Goal: Information Seeking & Learning: Compare options

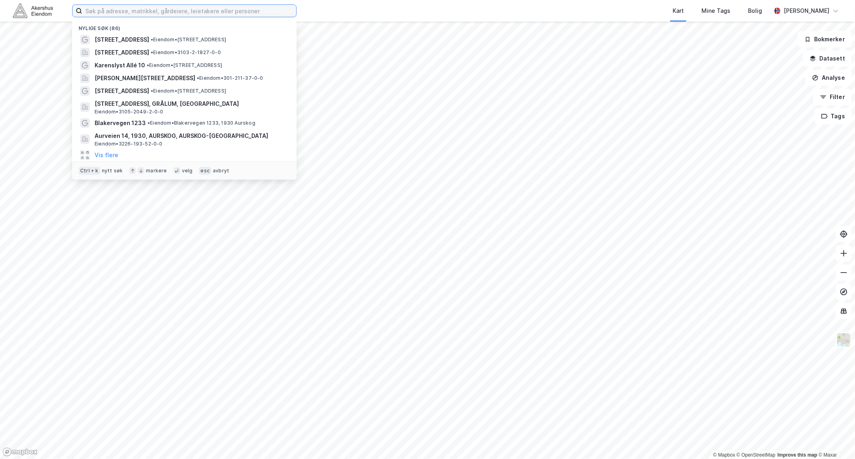
click at [190, 15] on input at bounding box center [189, 11] width 214 height 12
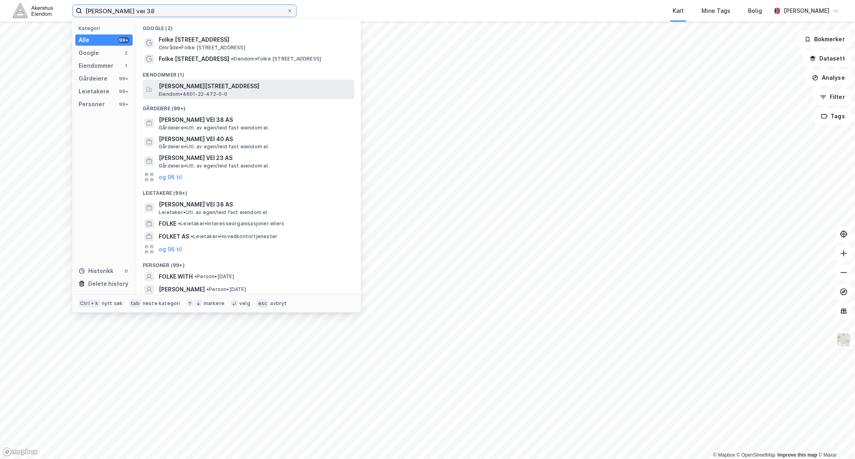
type input "[PERSON_NAME] vei 38"
click at [199, 87] on span "[PERSON_NAME][STREET_ADDRESS]" at bounding box center [255, 86] width 192 height 10
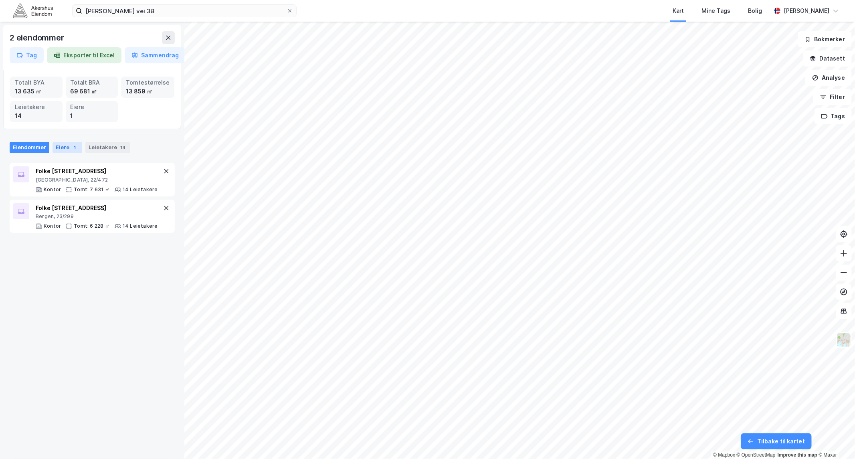
click at [60, 150] on div "Eiere 1" at bounding box center [68, 147] width 30 height 11
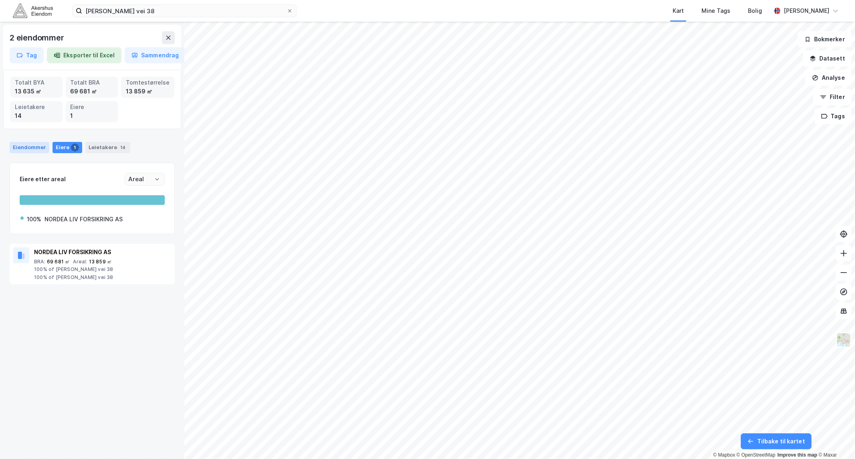
click at [26, 146] on div "Eiendommer" at bounding box center [30, 147] width 40 height 11
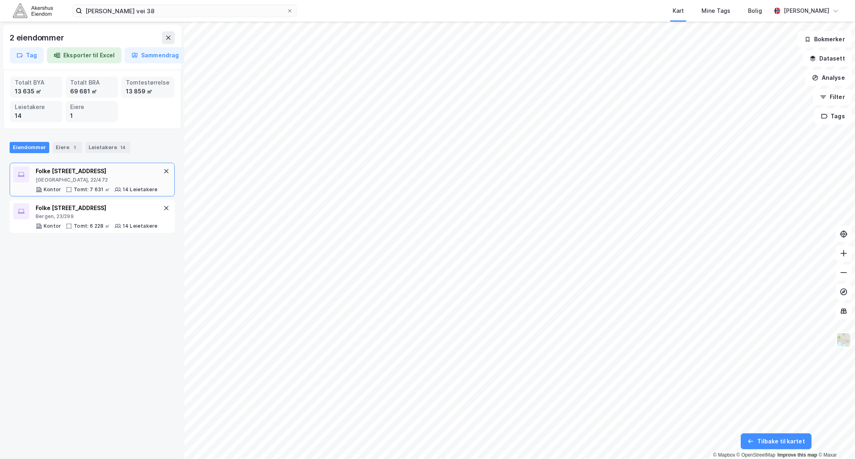
click at [77, 172] on div "Folke [STREET_ADDRESS]" at bounding box center [97, 171] width 122 height 10
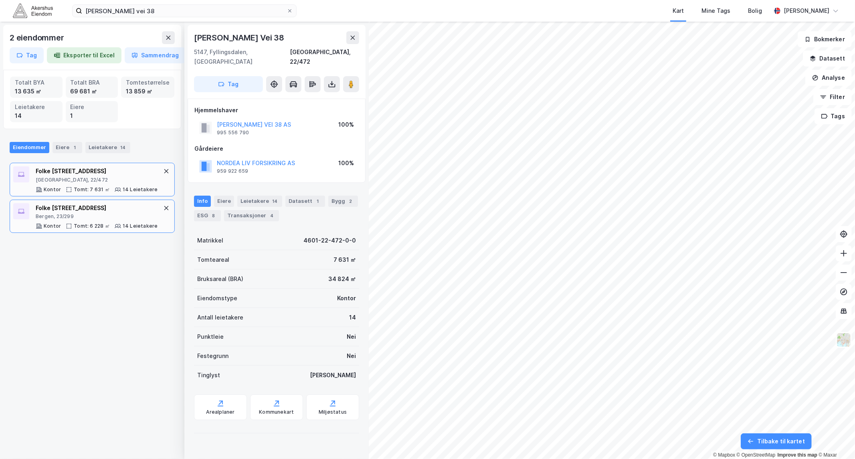
click at [74, 210] on div "Folke [STREET_ADDRESS]" at bounding box center [97, 208] width 122 height 10
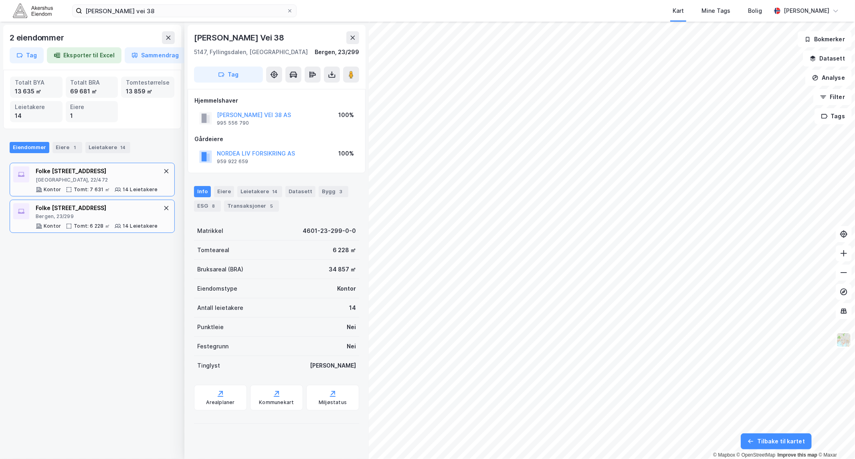
click at [92, 186] on div "Tomt: 7 631 ㎡" at bounding box center [92, 189] width 36 height 6
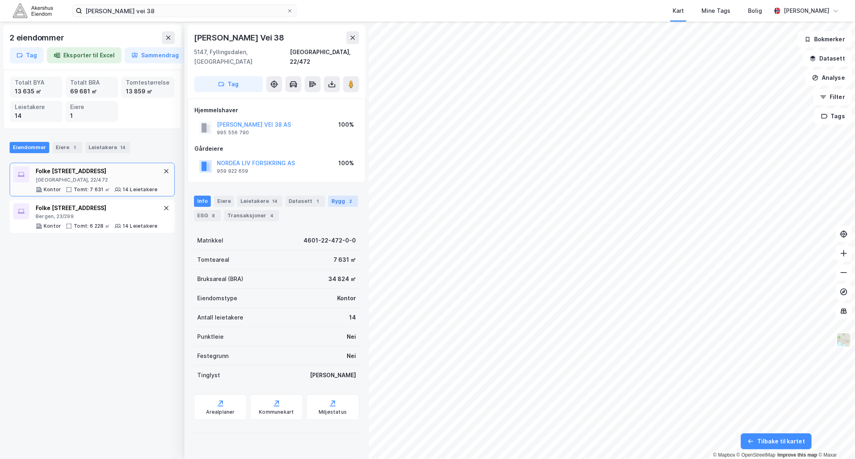
click at [338, 196] on div "Bygg 2" at bounding box center [343, 201] width 30 height 11
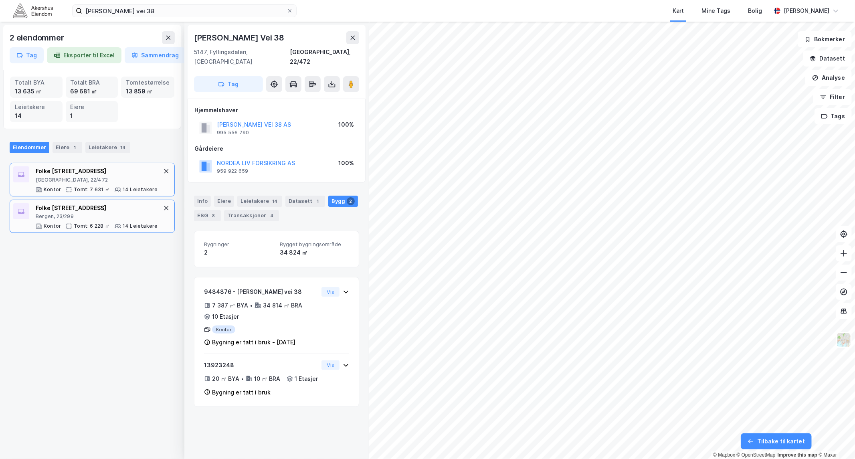
click at [77, 218] on div "Bergen, 23/299" at bounding box center [97, 216] width 122 height 6
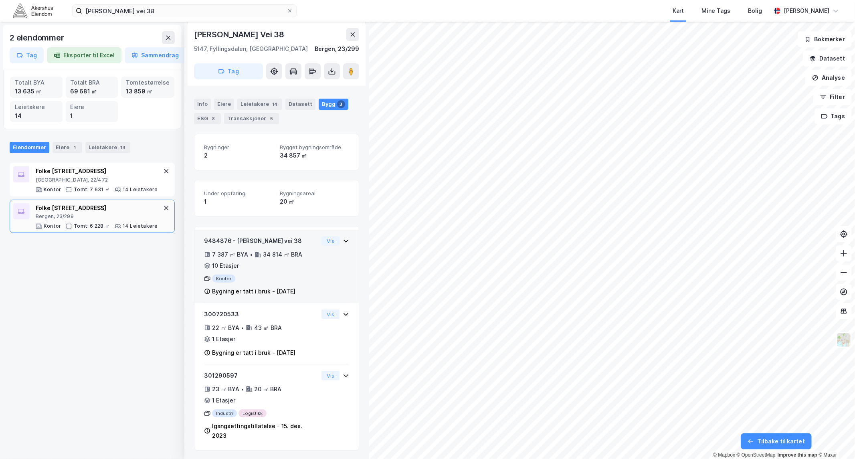
scroll to position [89, 0]
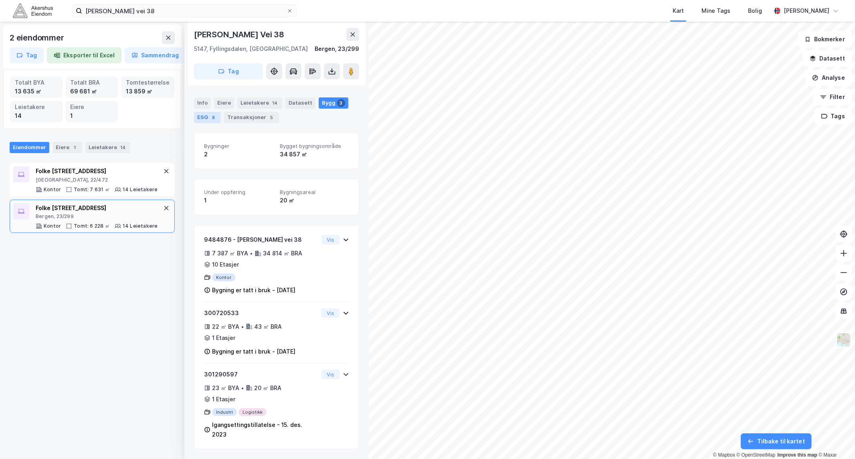
click at [206, 119] on div "ESG 8" at bounding box center [207, 117] width 27 height 11
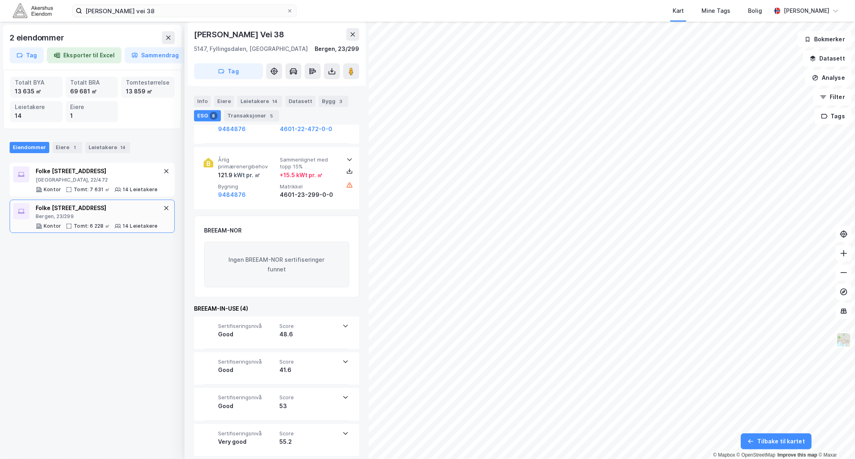
scroll to position [474, 0]
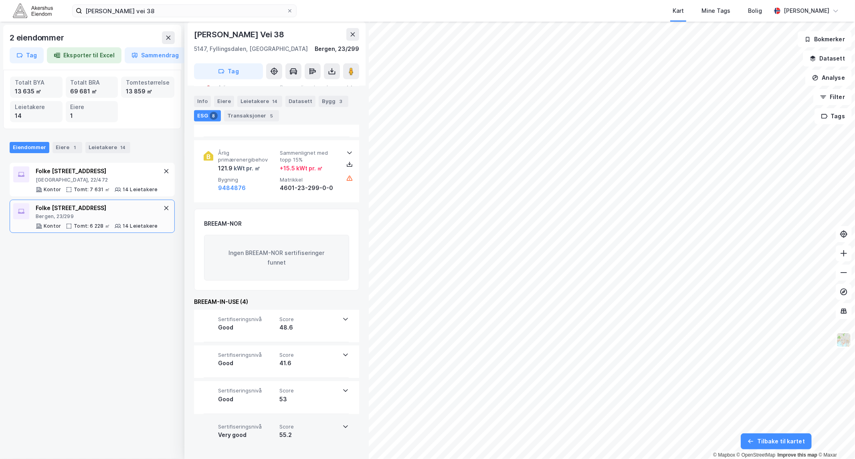
click at [345, 428] on icon at bounding box center [345, 426] width 6 height 6
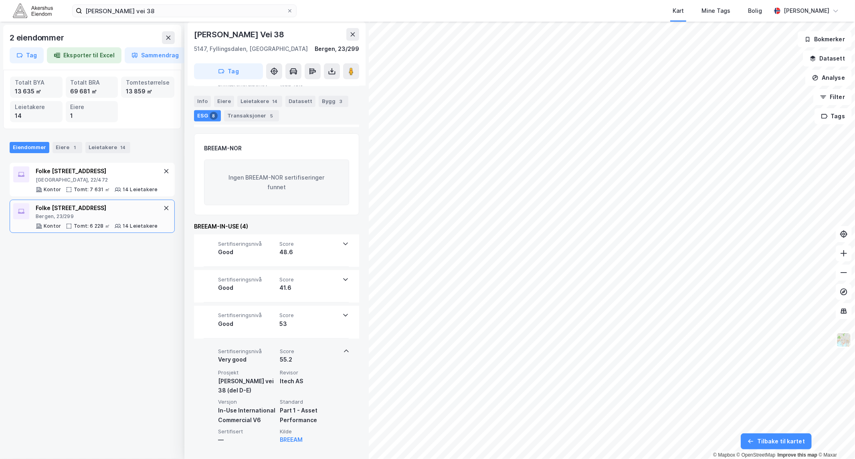
scroll to position [550, 0]
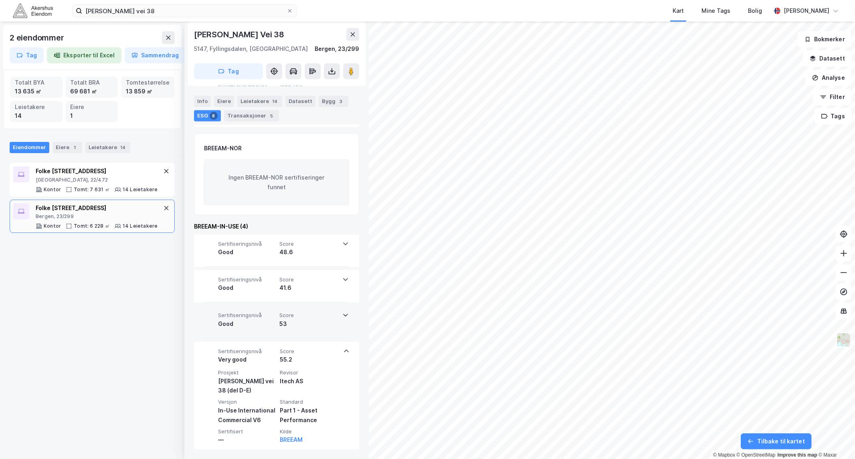
click at [344, 315] on icon at bounding box center [345, 315] width 5 height 3
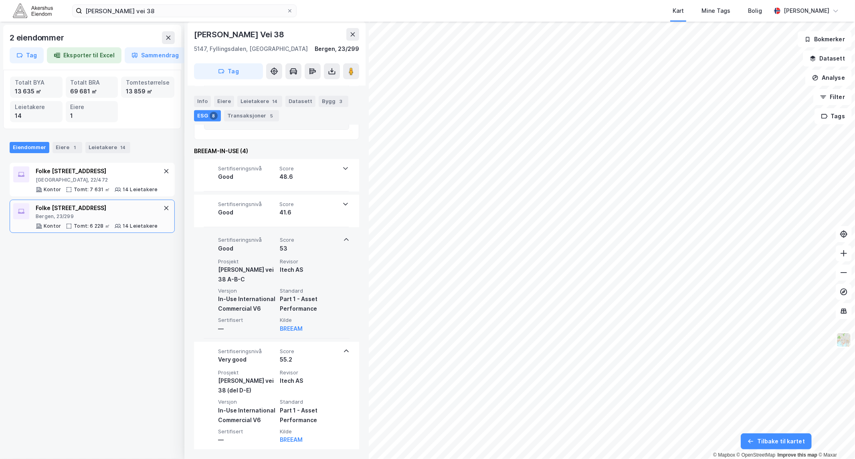
scroll to position [535, 0]
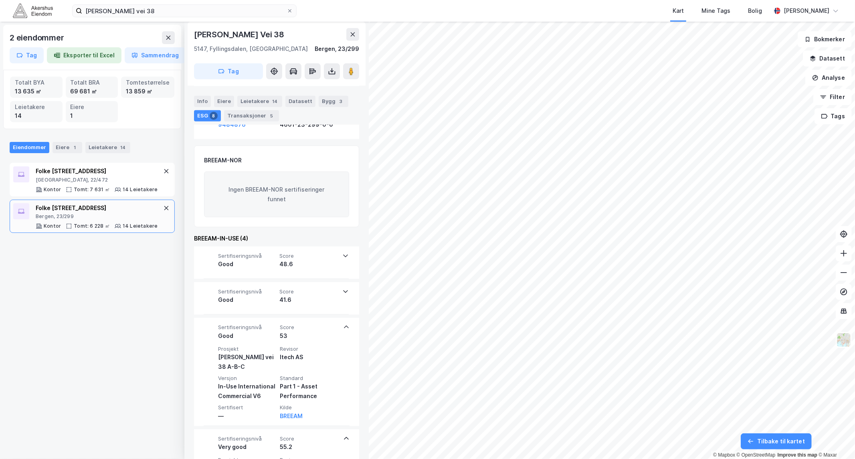
click at [345, 325] on div at bounding box center [346, 326] width 6 height 6
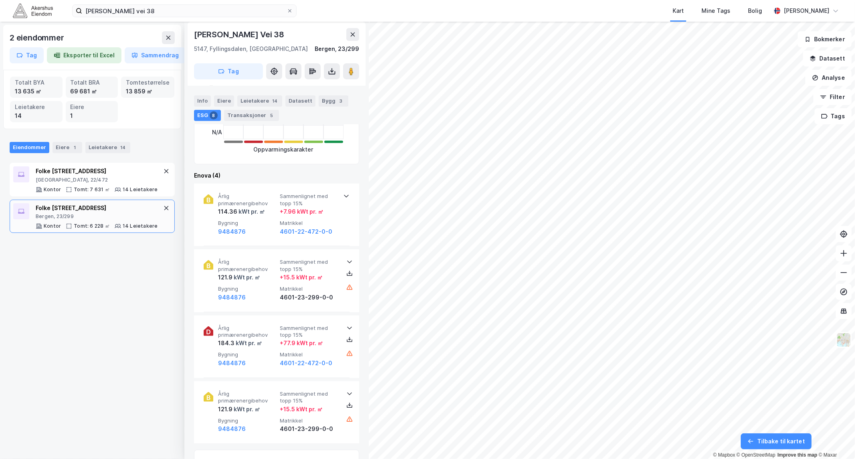
scroll to position [224, 0]
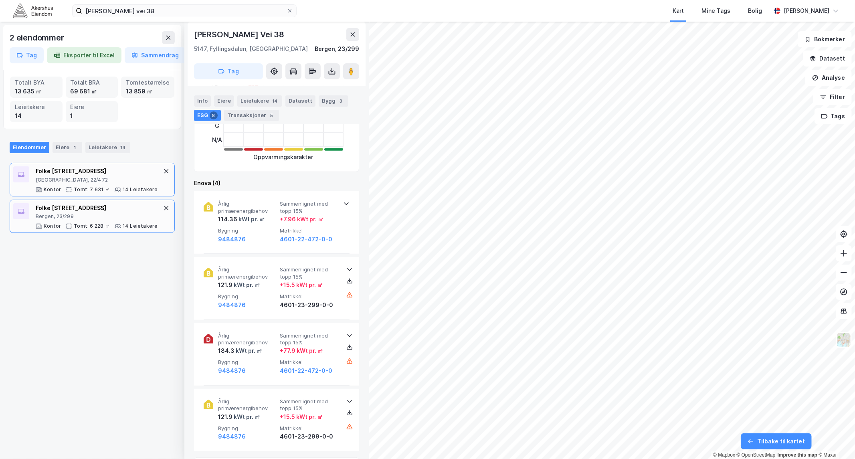
click at [95, 181] on div "[GEOGRAPHIC_DATA], 22/472" at bounding box center [97, 180] width 122 height 6
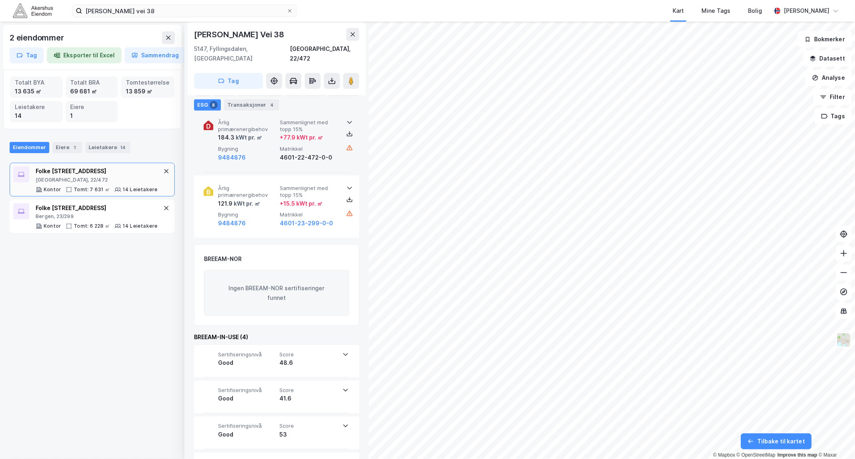
scroll to position [474, 0]
